Goal: Information Seeking & Learning: Learn about a topic

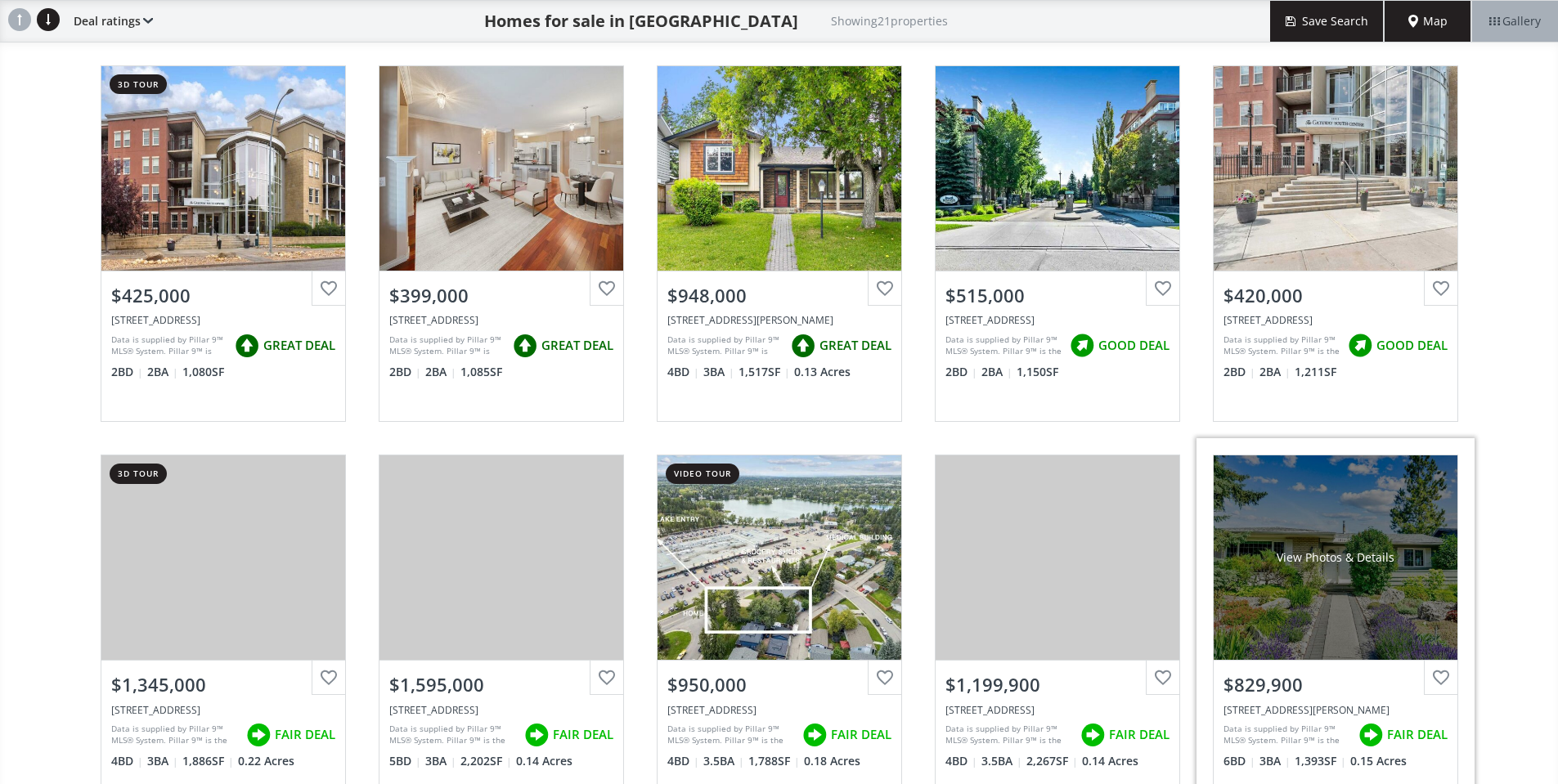
scroll to position [163, 0]
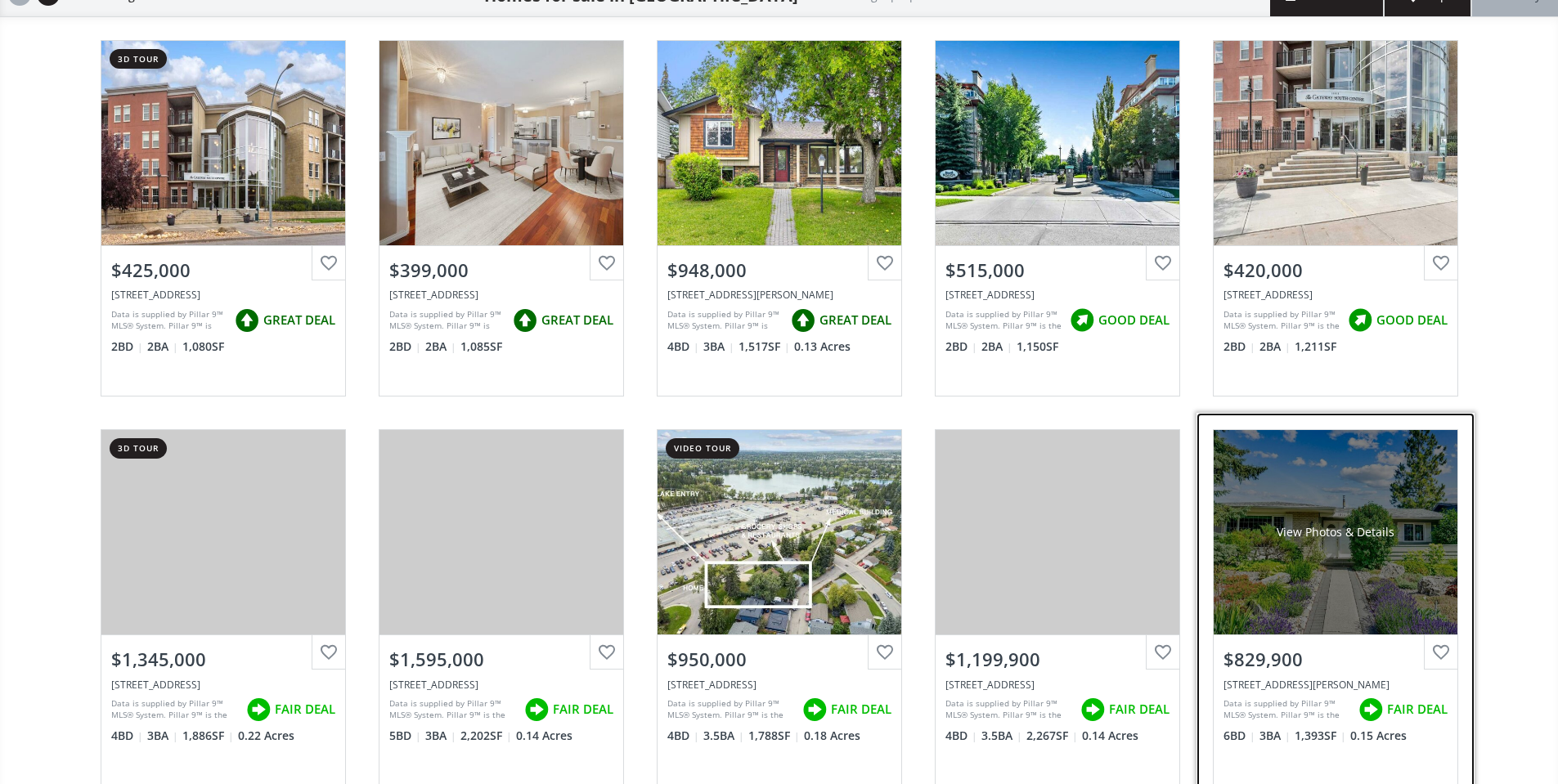
click at [1330, 609] on div "View Photos & Details" at bounding box center [1336, 533] width 243 height 205
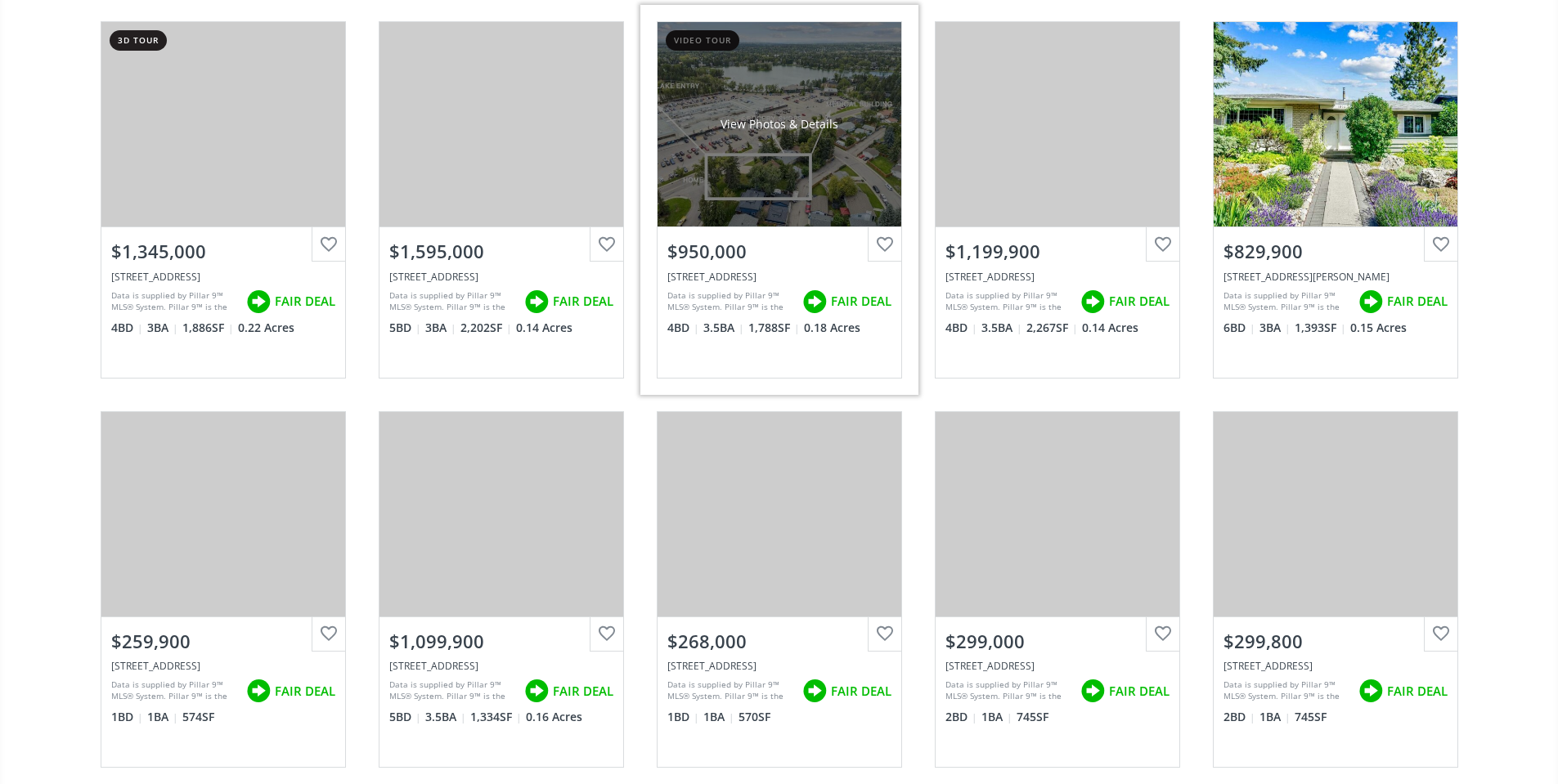
scroll to position [735, 0]
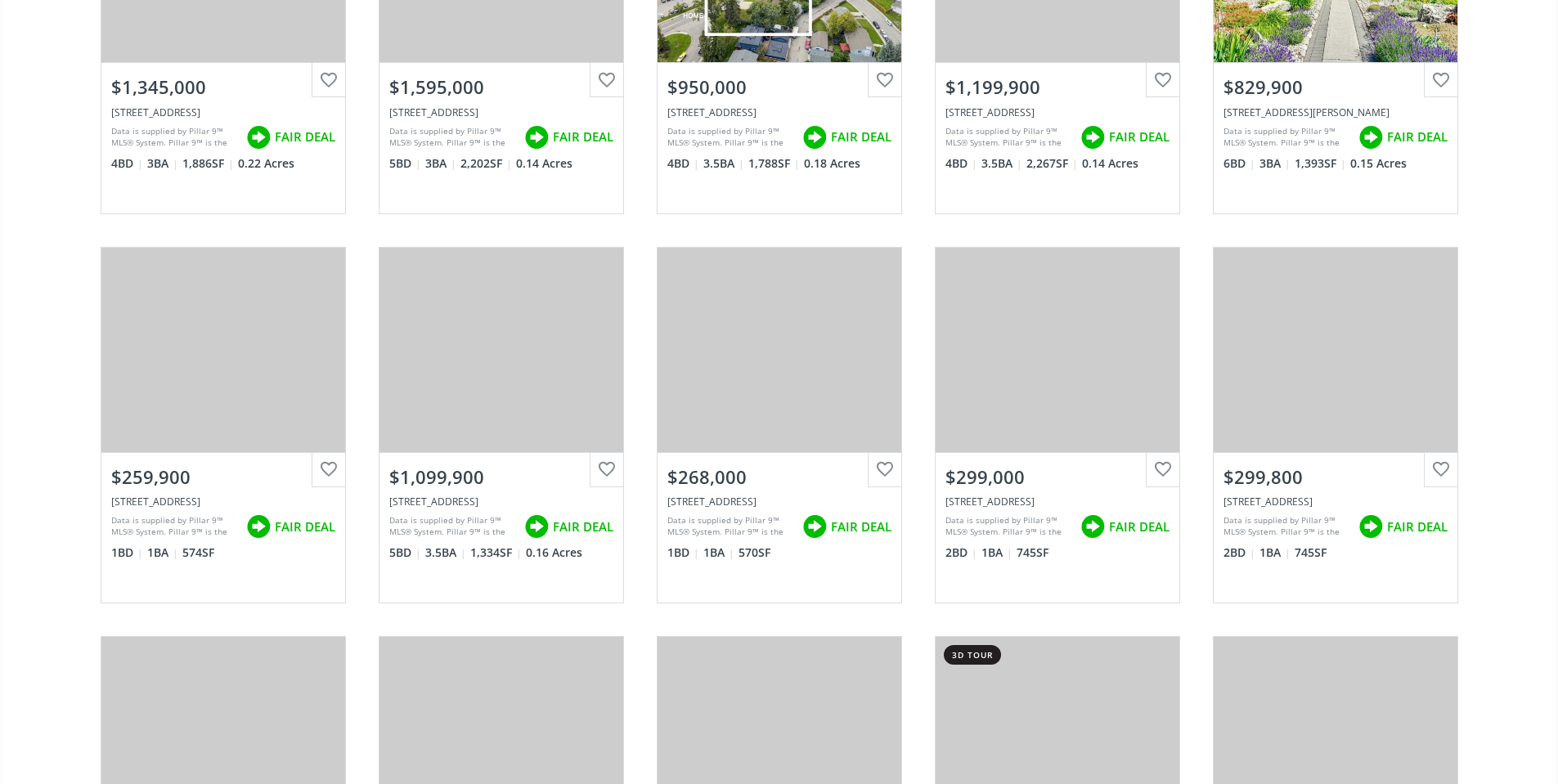
scroll to position [148, 0]
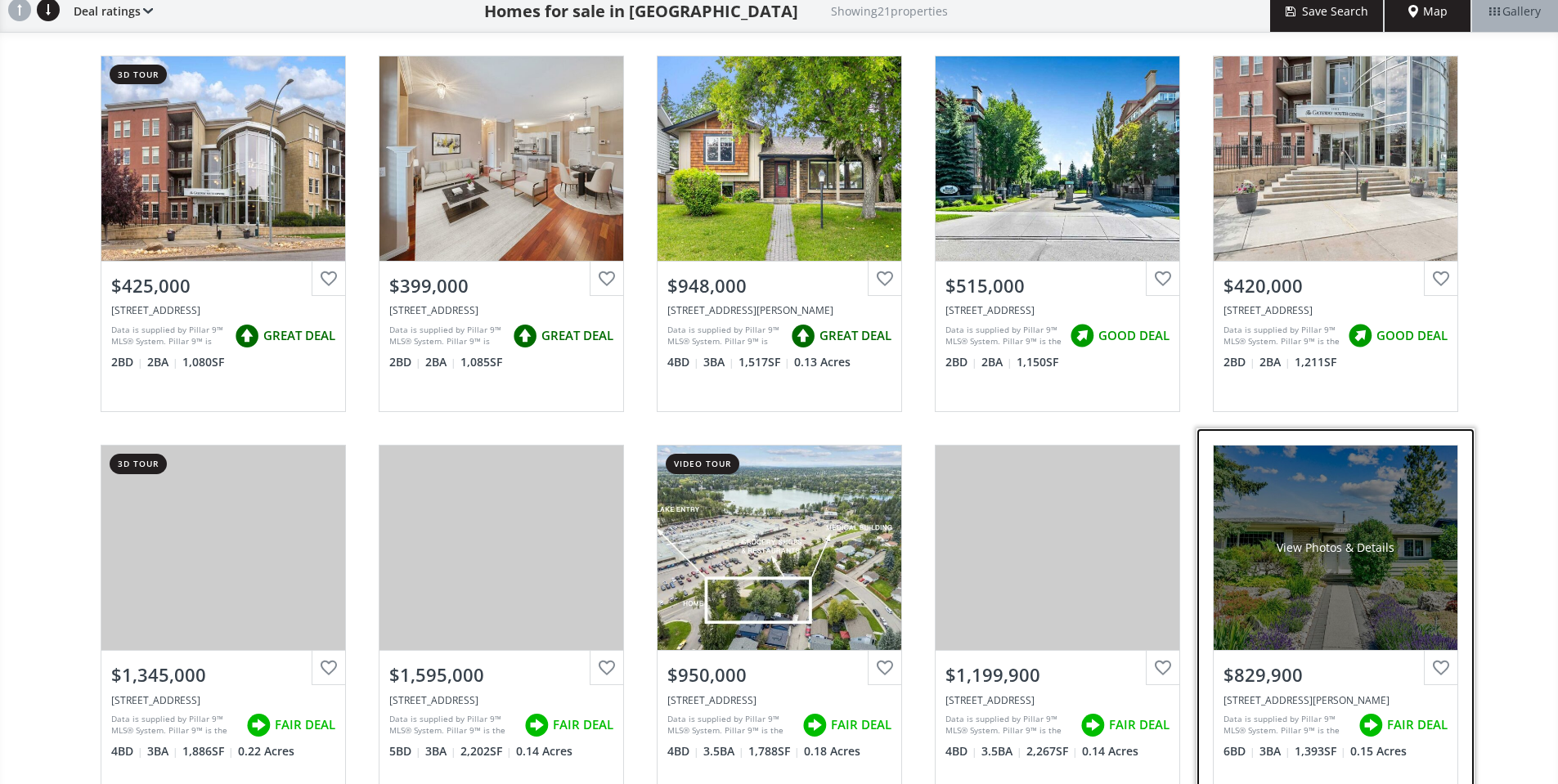
click at [1412, 734] on span "FAIR DEAL" at bounding box center [1418, 724] width 61 height 17
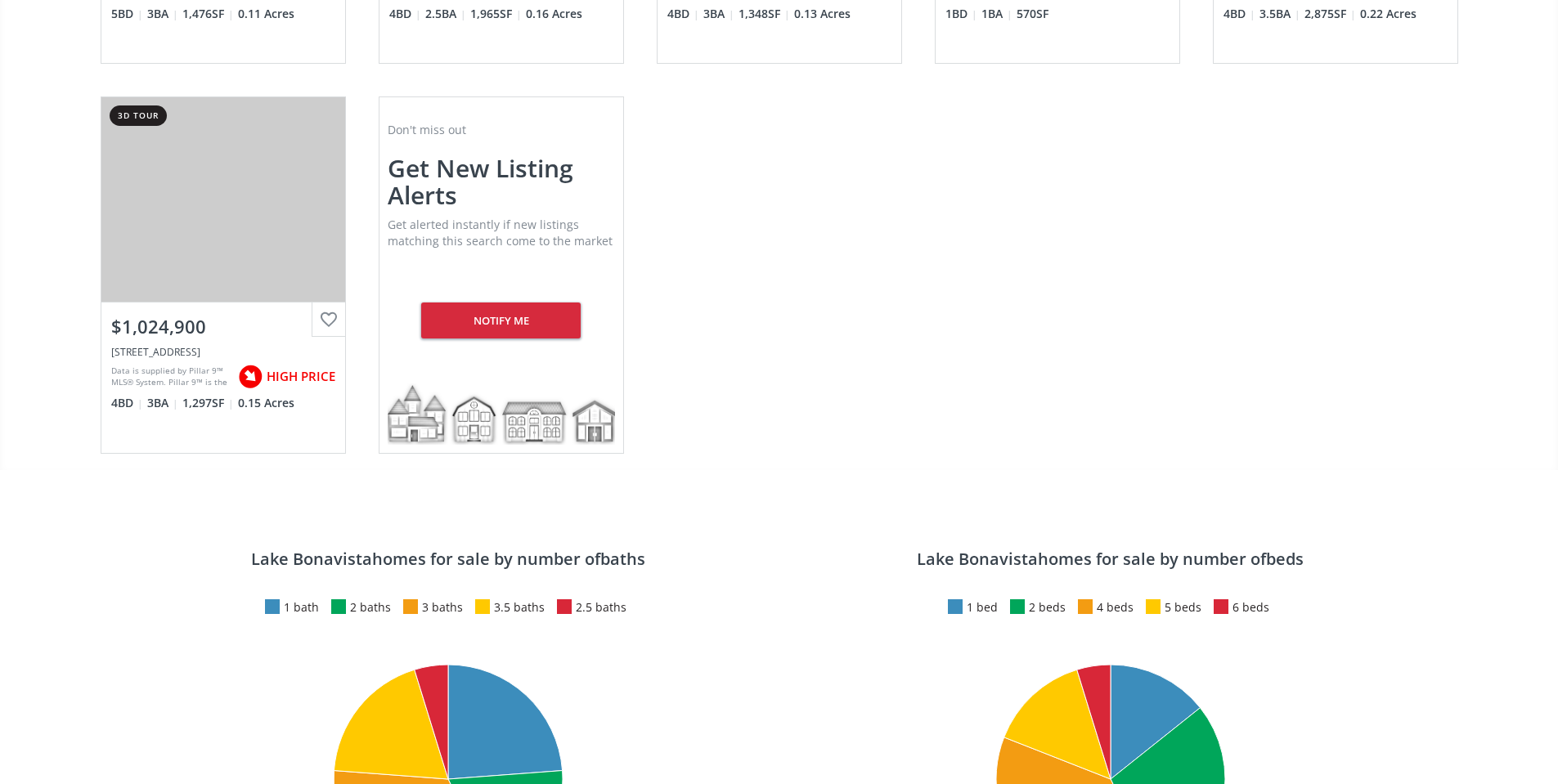
scroll to position [1538, 0]
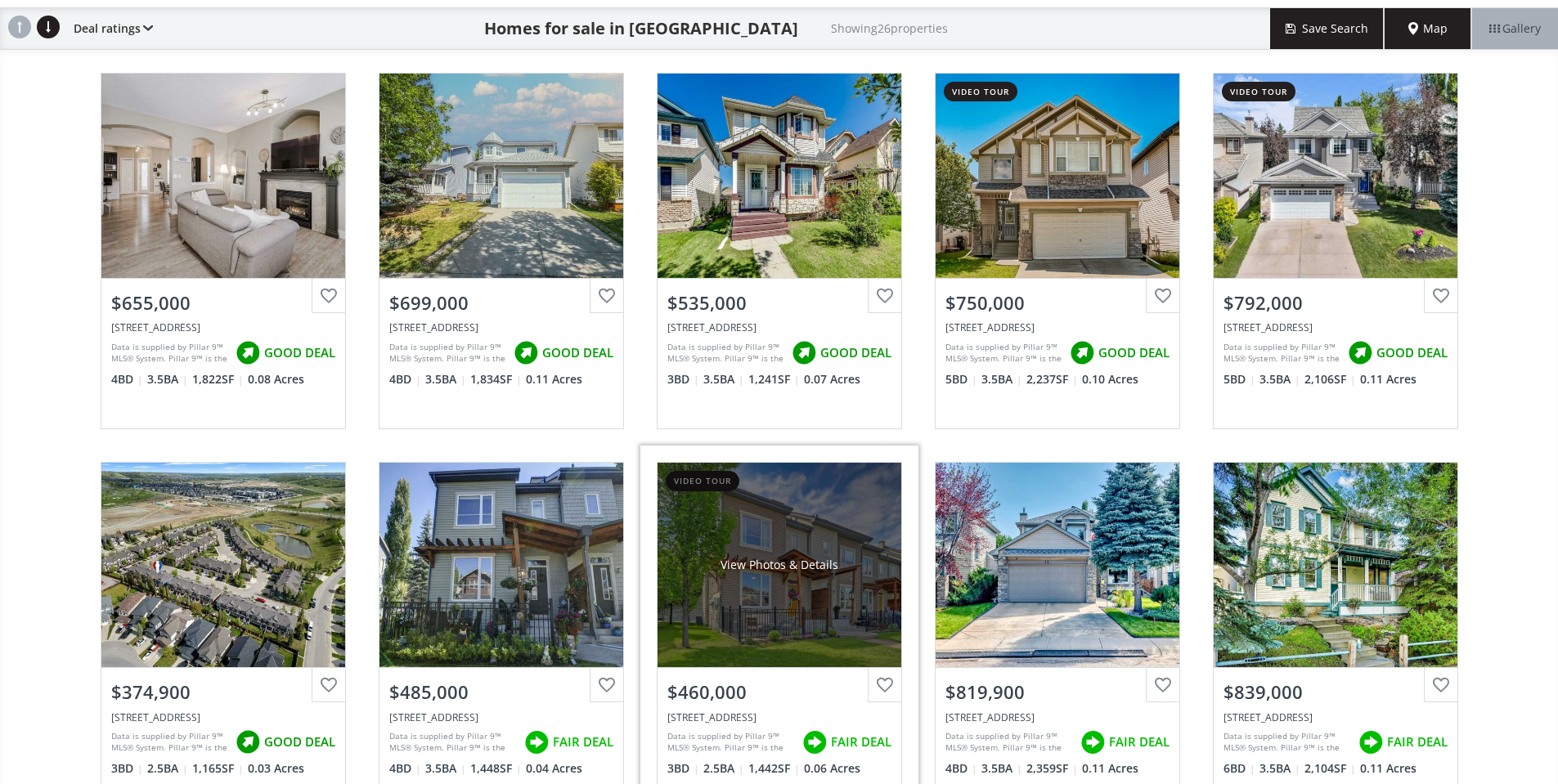
scroll to position [163, 0]
